Goal: Task Accomplishment & Management: Use online tool/utility

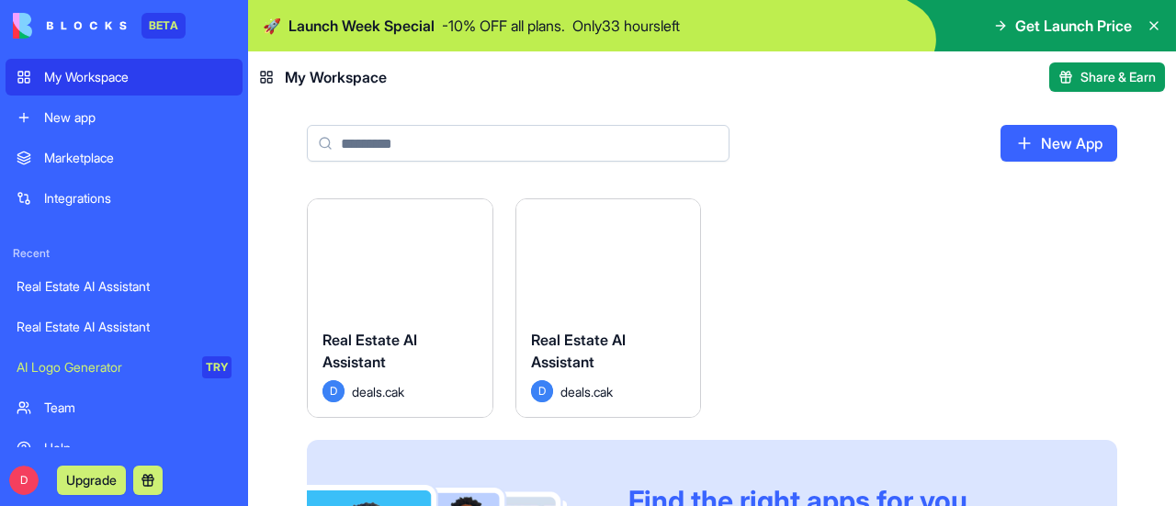
click at [617, 273] on button "Launch" at bounding box center [608, 257] width 138 height 37
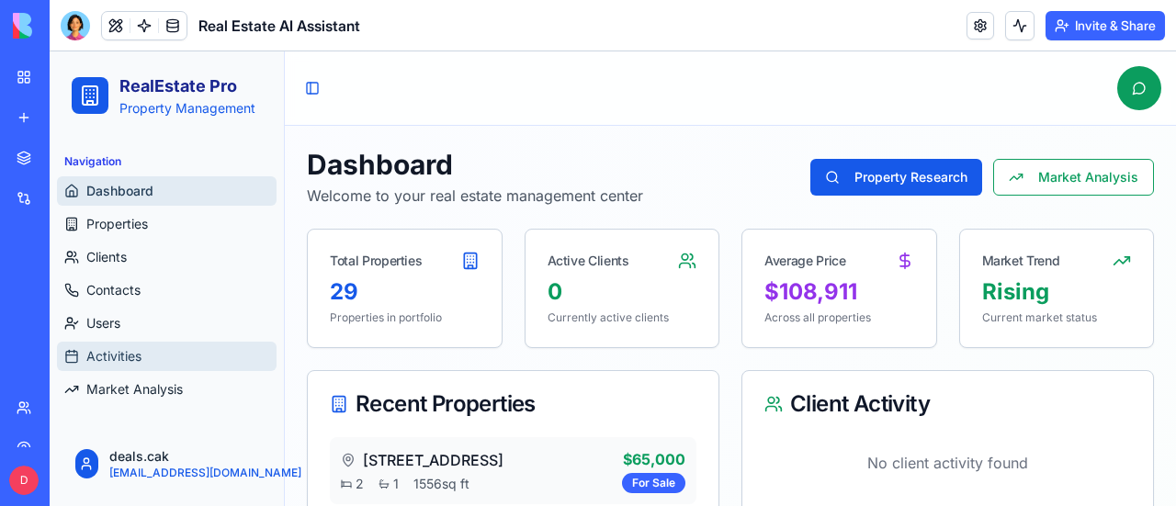
click at [108, 350] on span "Activities" at bounding box center [113, 356] width 55 height 18
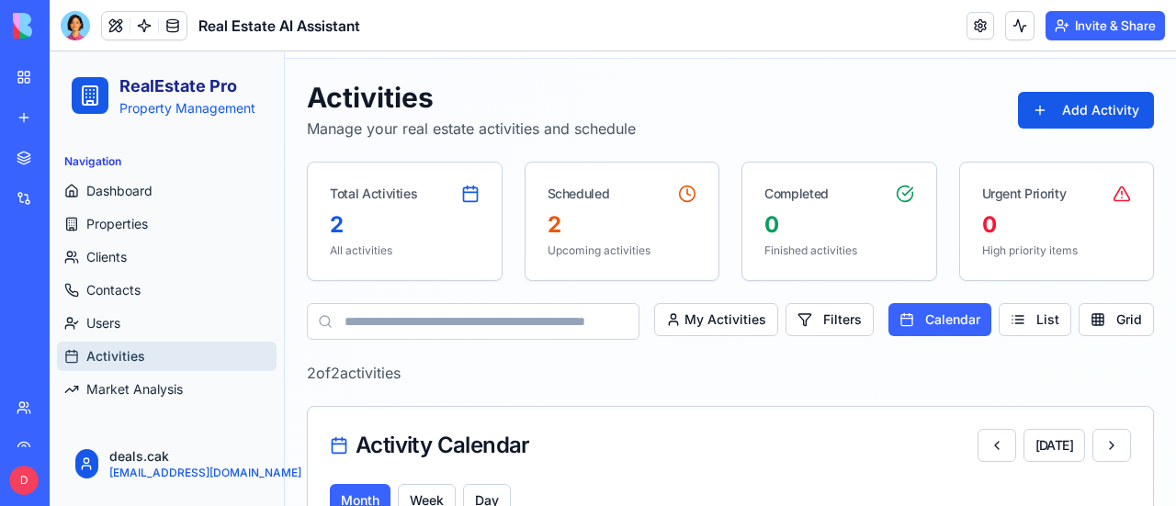
scroll to position [92, 0]
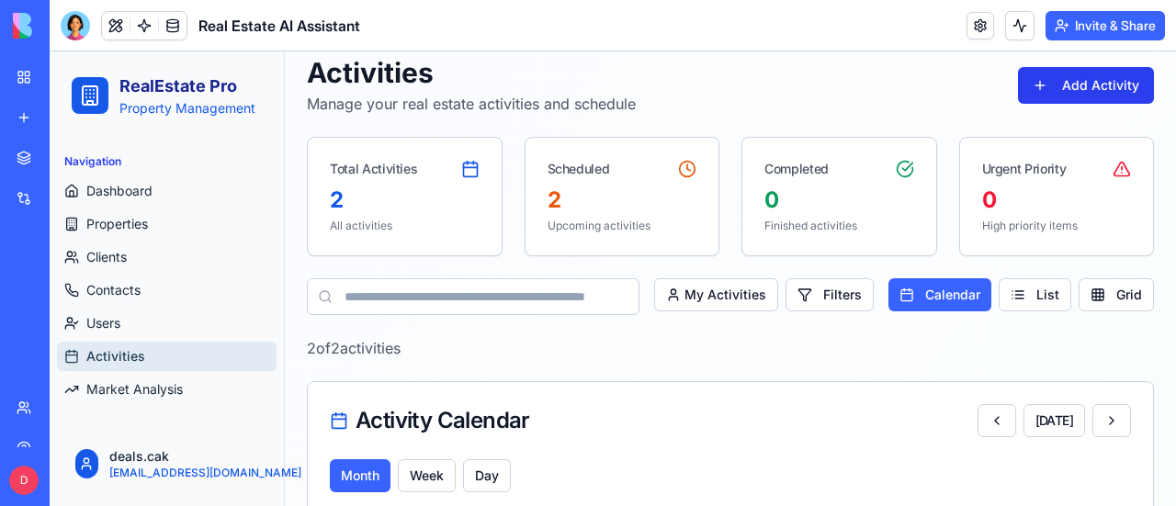
click at [1033, 85] on button "Add Activity" at bounding box center [1086, 85] width 136 height 37
